Goal: Transaction & Acquisition: Obtain resource

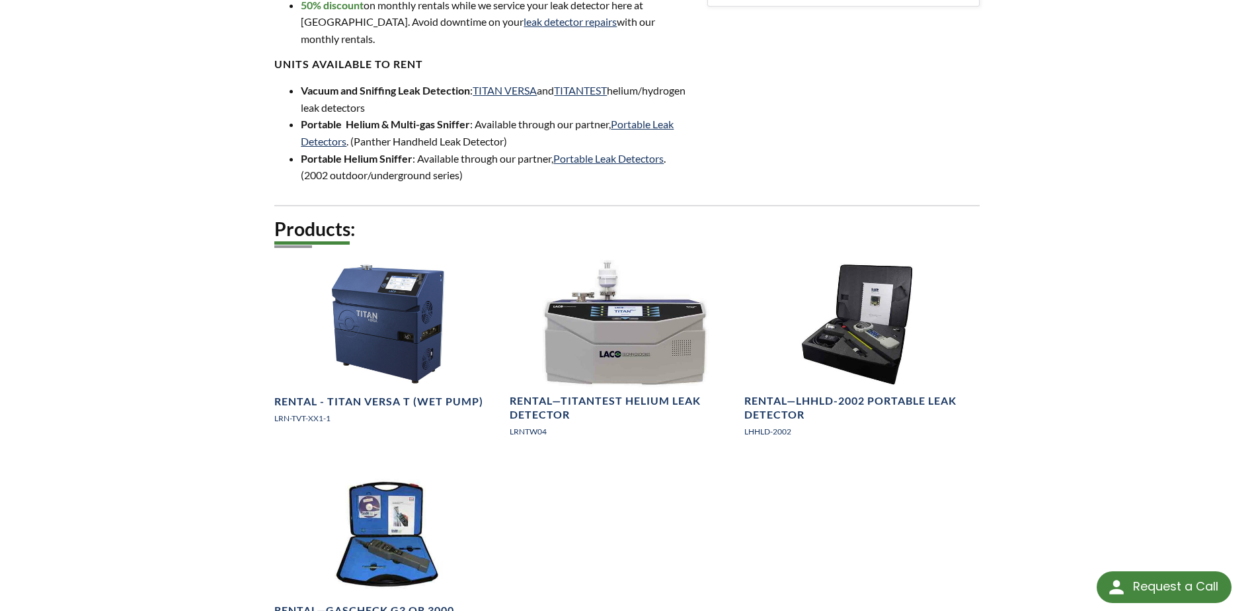
scroll to position [661, 0]
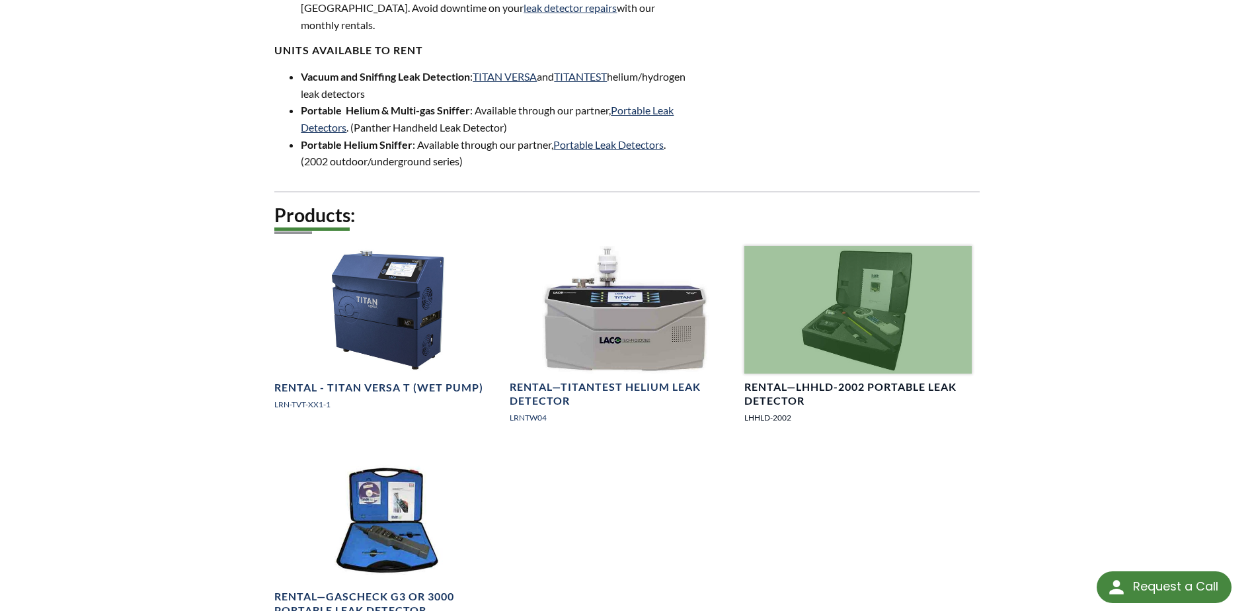
click at [758, 380] on h4 "Rental—LHHLD-2002 Portable Leak Detector" at bounding box center [857, 394] width 227 height 28
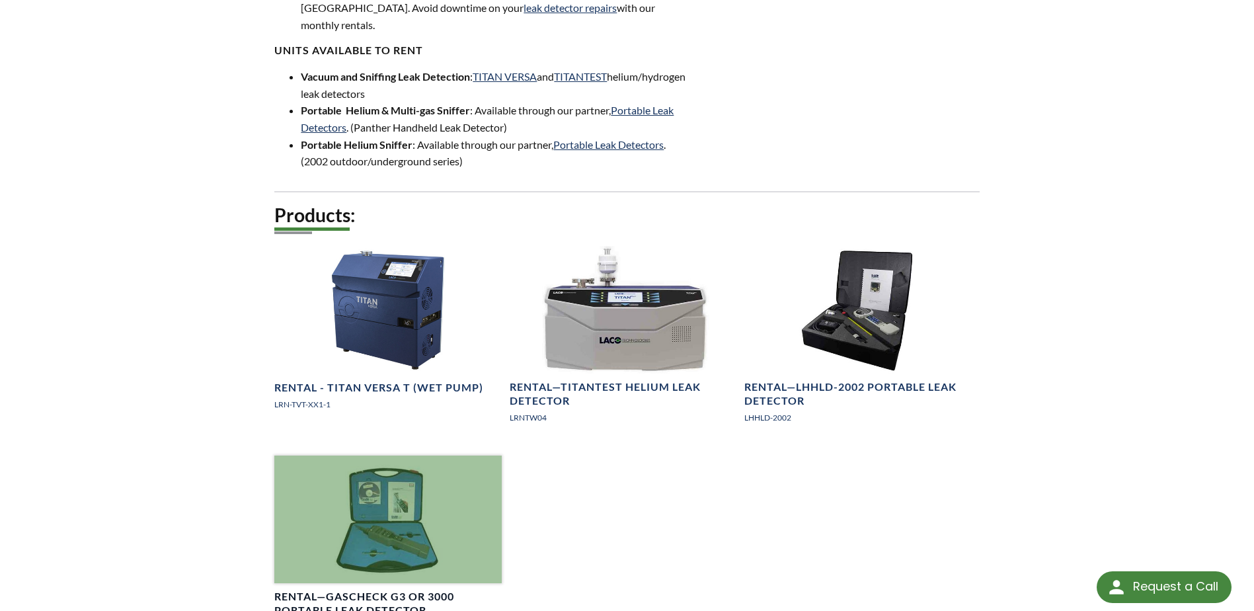
click at [369, 508] on div at bounding box center [387, 519] width 227 height 128
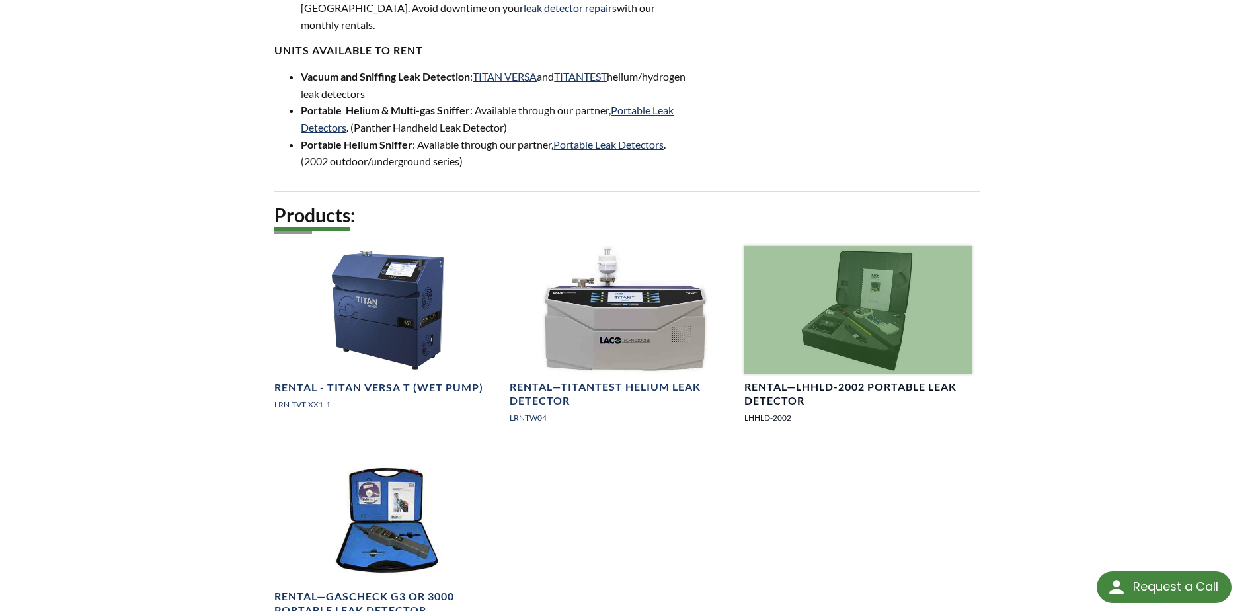
click at [807, 380] on h4 "Rental—LHHLD-2002 Portable Leak Detector" at bounding box center [857, 394] width 227 height 28
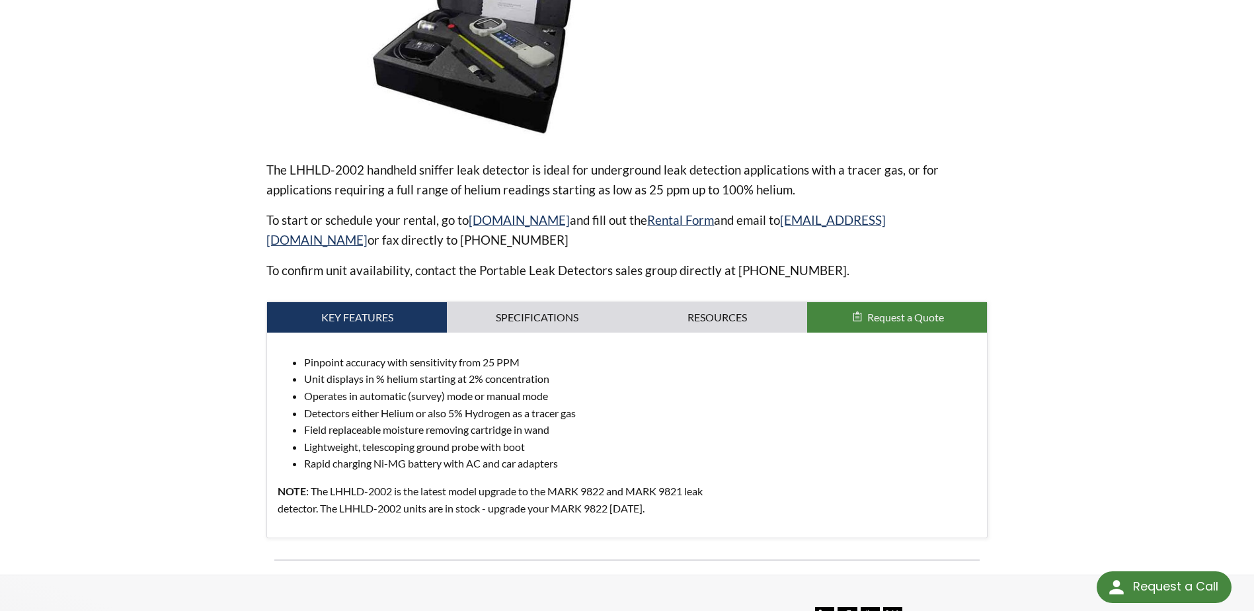
scroll to position [331, 0]
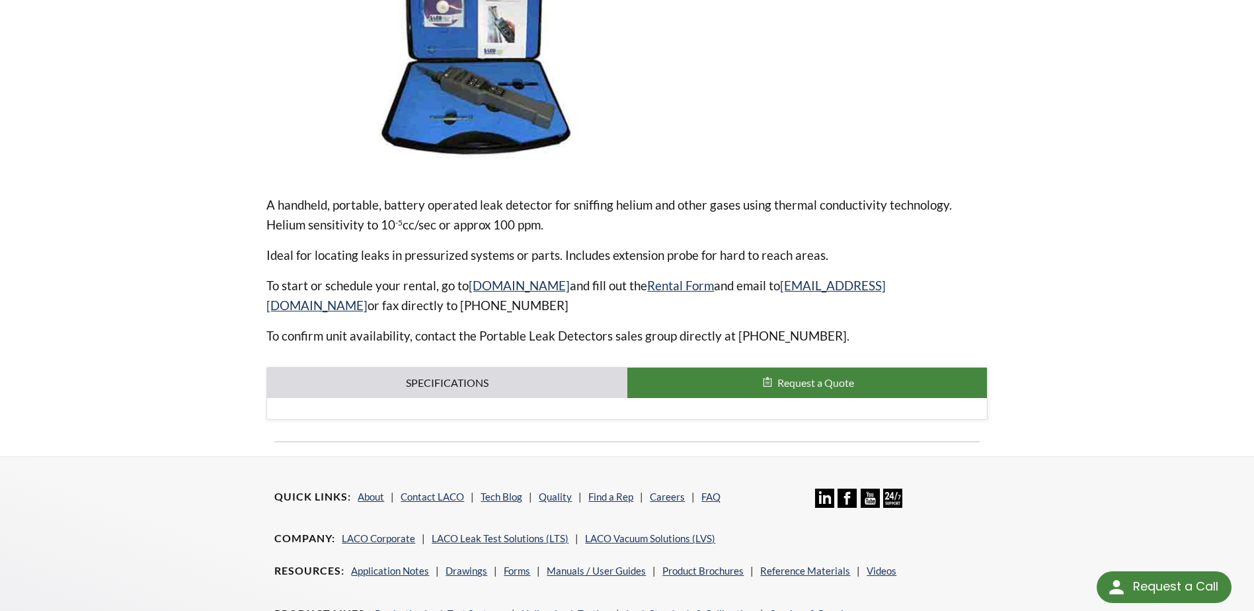
scroll to position [331, 0]
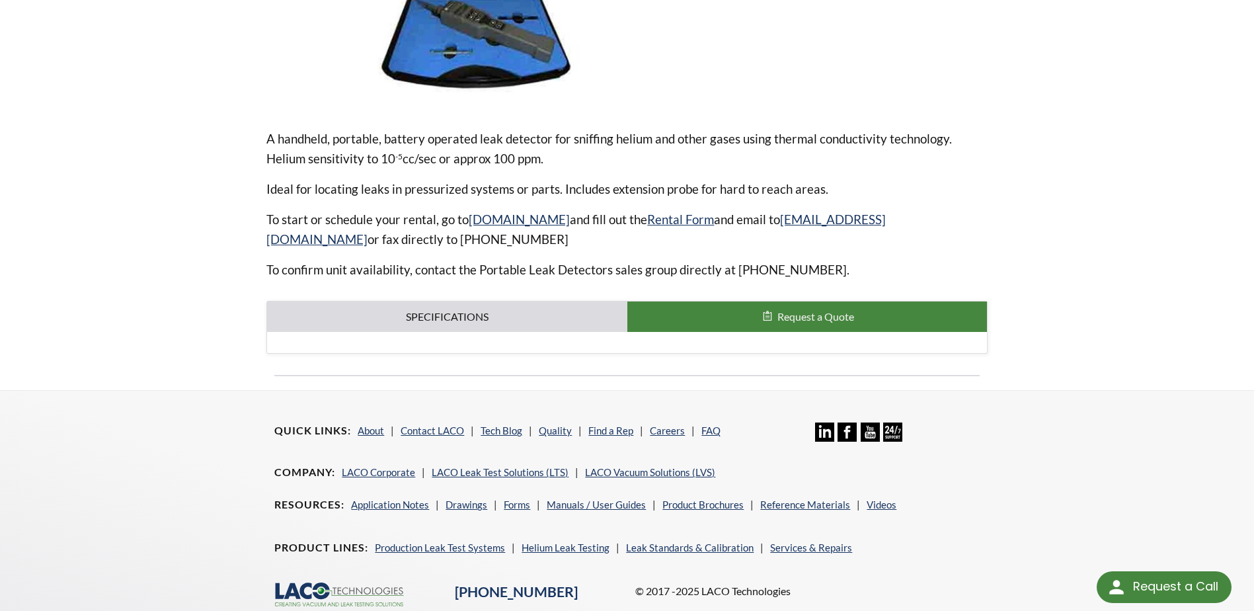
click at [508, 295] on div "A handheld, portable, battery operated leak detector for sniffing helium and ot…" at bounding box center [626, 112] width 721 height 483
click at [502, 308] on link "Specifications" at bounding box center [447, 316] width 360 height 30
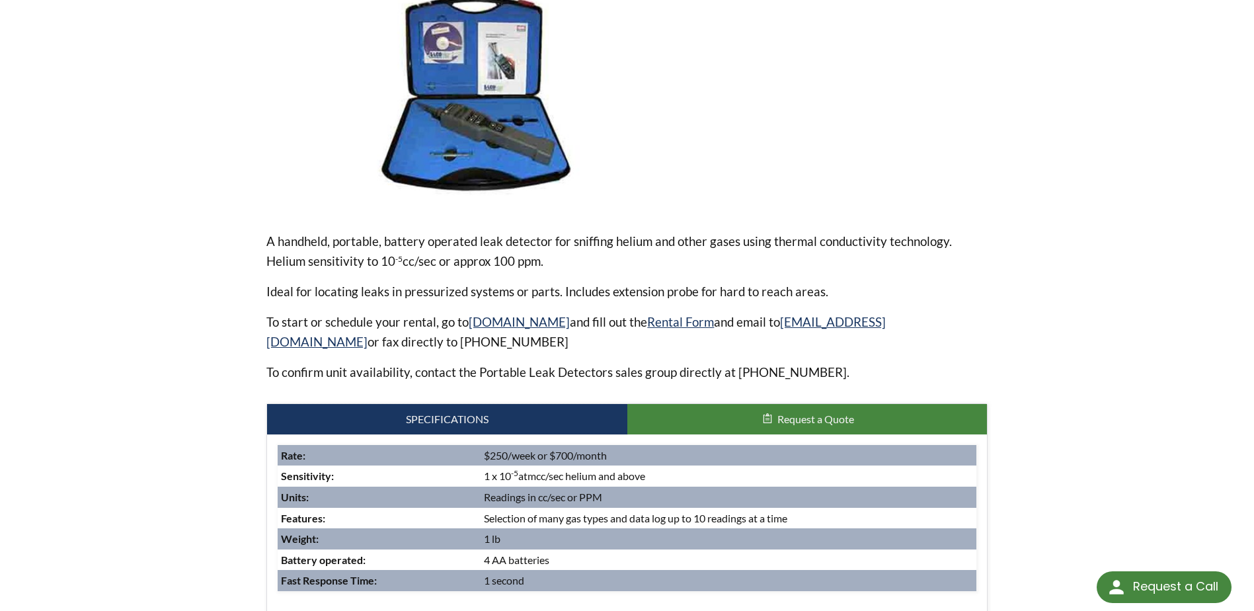
scroll to position [198, 0]
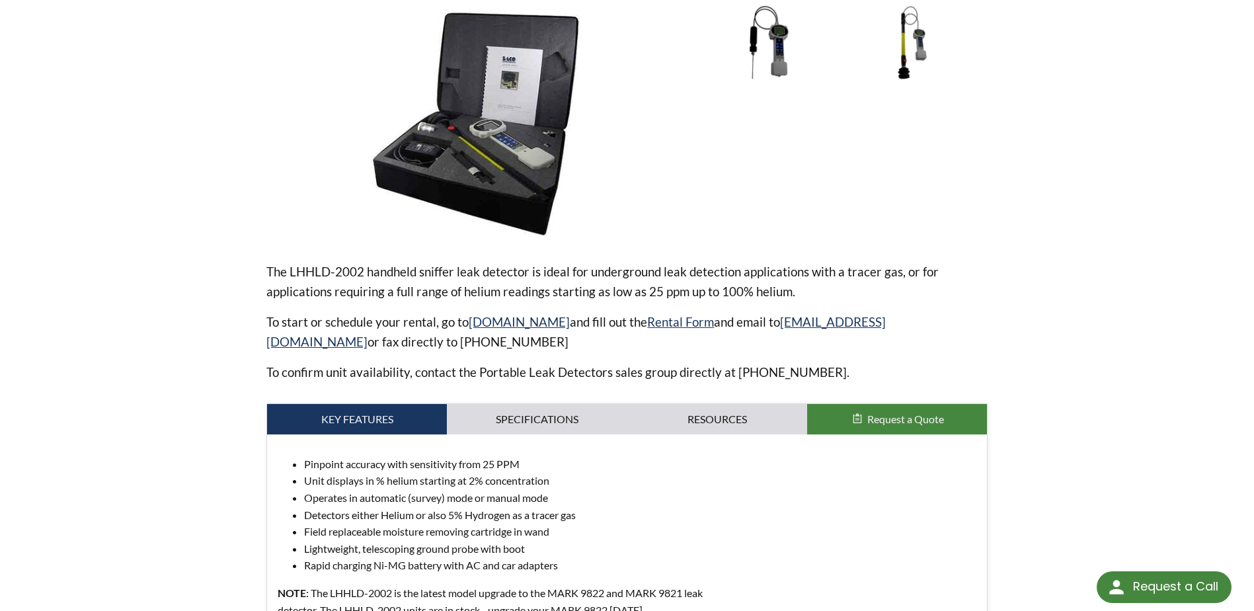
scroll to position [198, 0]
click at [922, 280] on p "The LHHLD-2002 handheld sniffer leak detector is ideal for underground leak det…" at bounding box center [626, 281] width 721 height 40
click at [110, 384] on div "home » Services & Repairs » Products » Leak Detector Rentals » Rental—LHHLD-200…" at bounding box center [627, 271] width 1254 height 810
click at [237, 148] on div "Rental—LHHLD-2002 Portable Leak Detector Part Number: LHHLD-2002 The LHHLD-2002…" at bounding box center [627, 295] width 846 height 761
